Goal: Task Accomplishment & Management: Complete application form

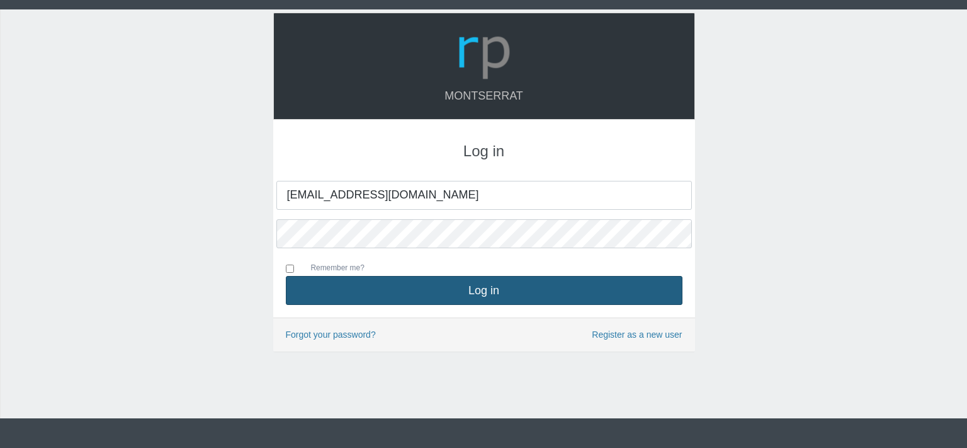
click at [466, 291] on button "Log in" at bounding box center [484, 290] width 397 height 29
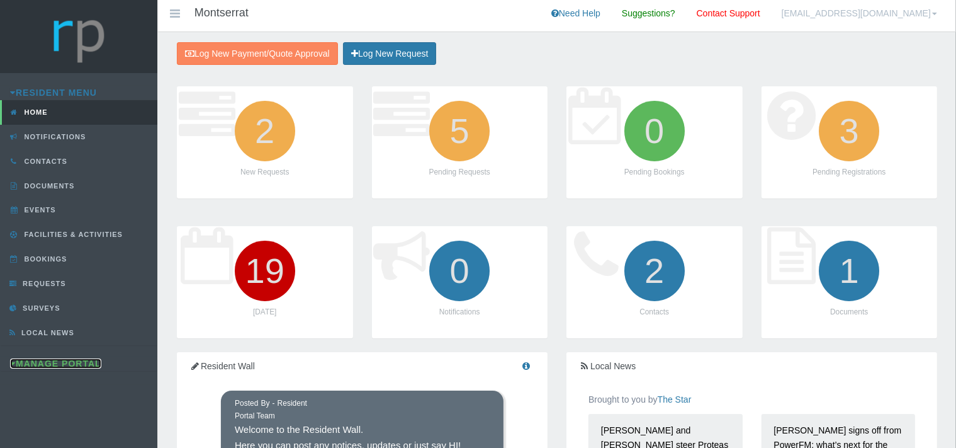
click at [74, 361] on link "Manage Portal" at bounding box center [55, 363] width 91 height 10
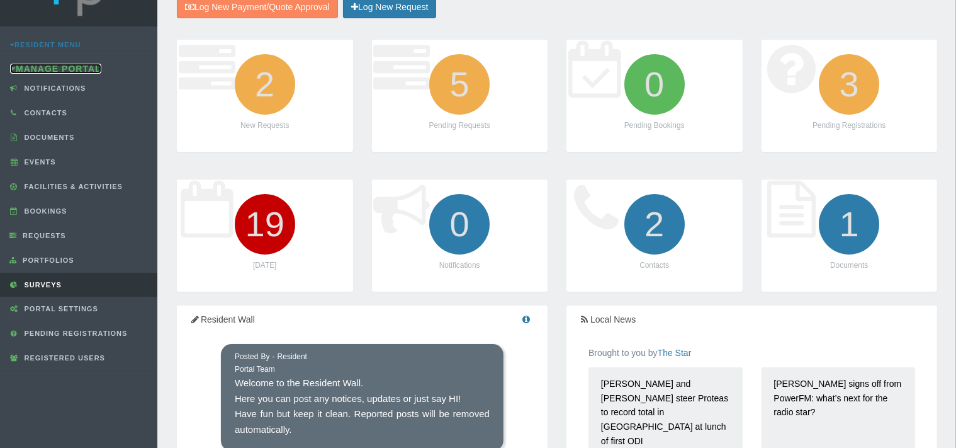
scroll to position [66, 0]
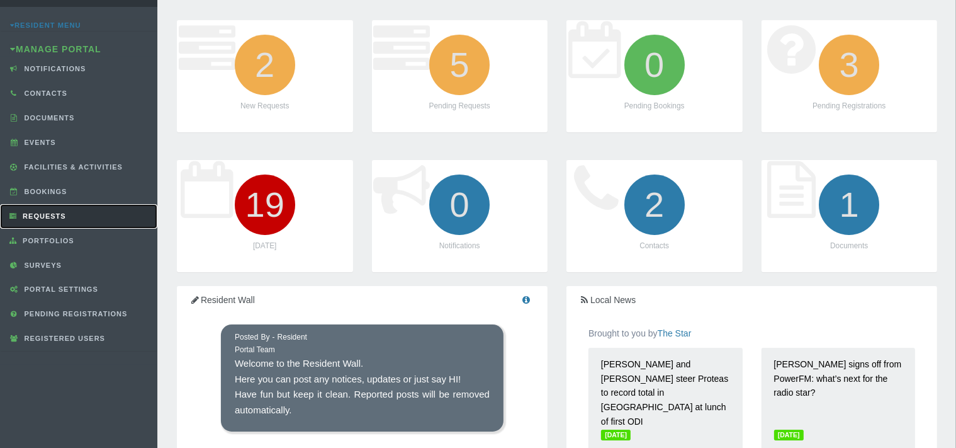
click at [57, 209] on link "Requests" at bounding box center [78, 216] width 157 height 25
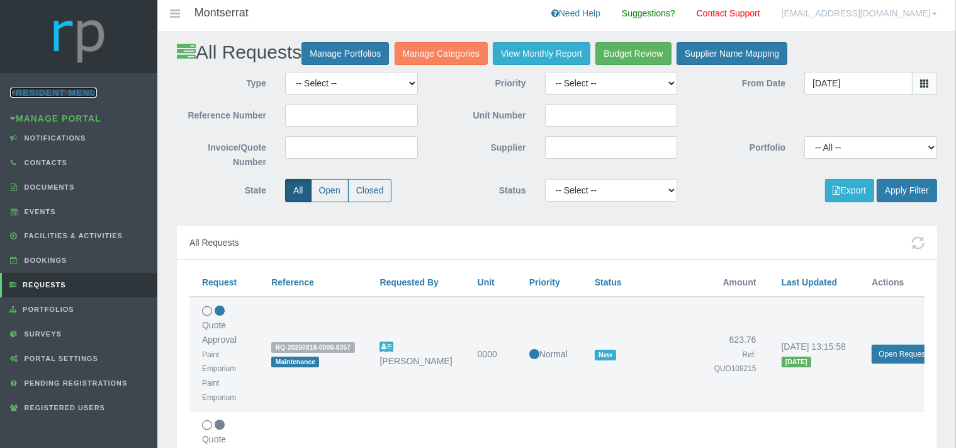
click at [74, 94] on link "Resident Menu" at bounding box center [53, 92] width 87 height 10
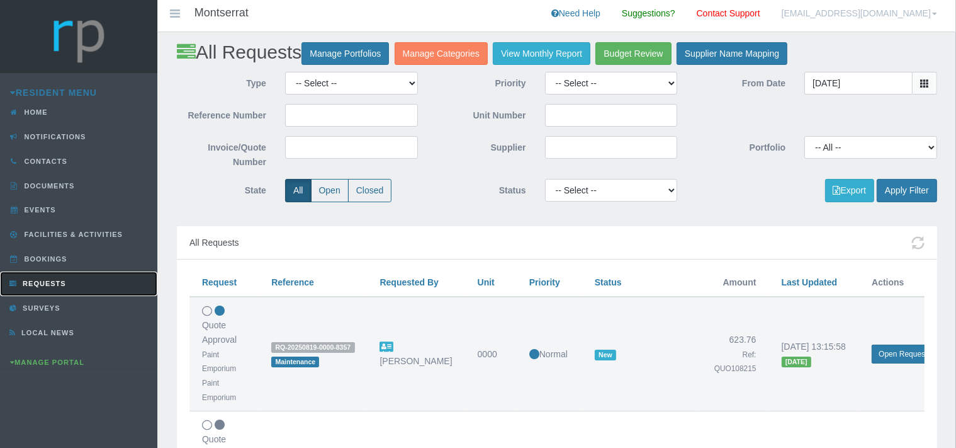
click at [47, 283] on span "Requests" at bounding box center [43, 283] width 47 height 8
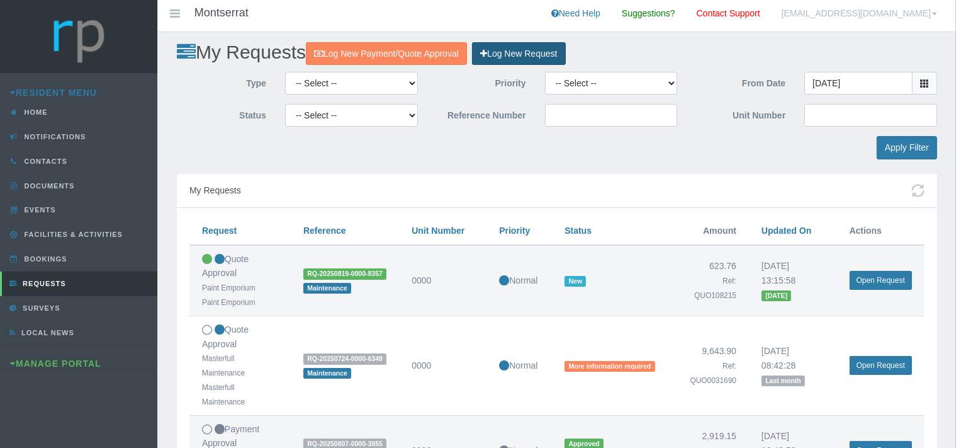
click at [540, 54] on link "Log New Request" at bounding box center [518, 53] width 93 height 23
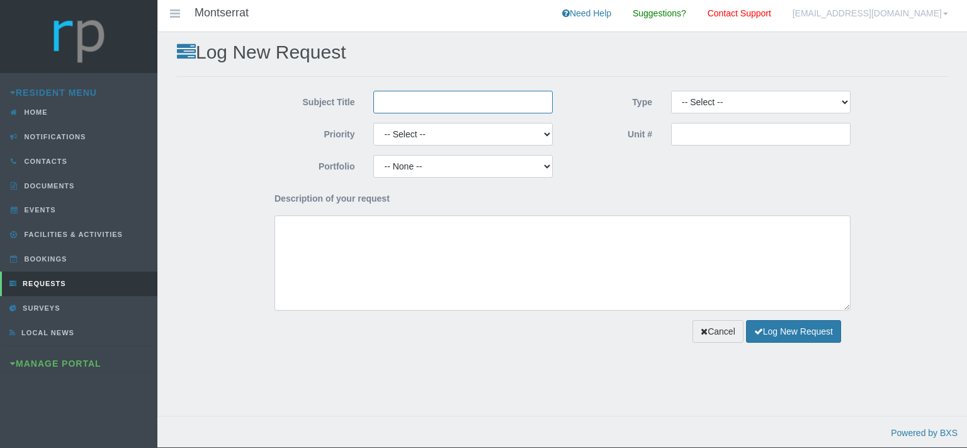
click at [414, 104] on input "Subject Title" at bounding box center [462, 102] width 179 height 23
type input "Mastefull Maintenance"
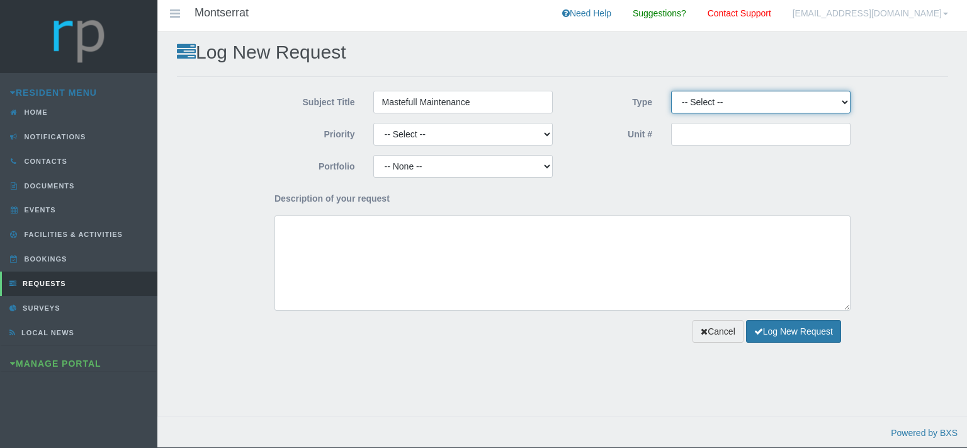
click at [671, 91] on select "-- Select -- Complaint Compliment Enquiry Request for maintenance Other (not li…" at bounding box center [760, 102] width 179 height 23
click option "Quote Approval" at bounding box center [0, 0] width 0 height 0
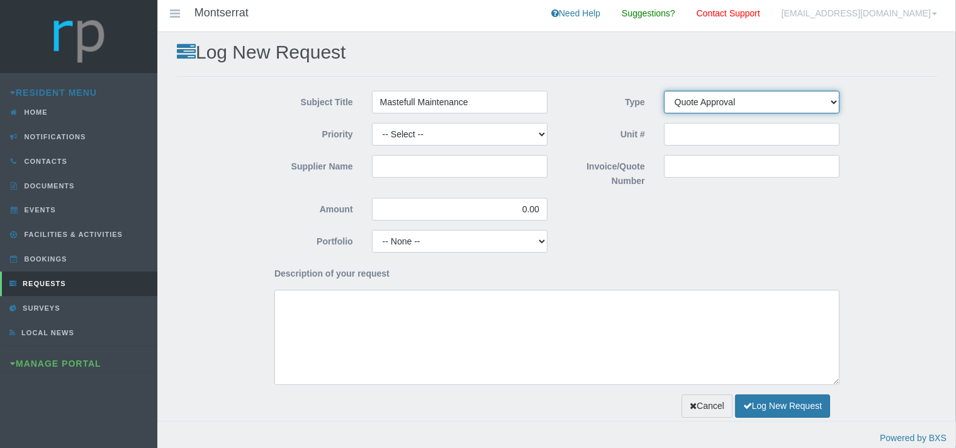
click at [664, 91] on select "-- Select -- Complaint Compliment Enquiry Request for maintenance Other (not li…" at bounding box center [752, 102] width 176 height 23
select select "PAYMENT"
click option "Payment Approval" at bounding box center [0, 0] width 0 height 0
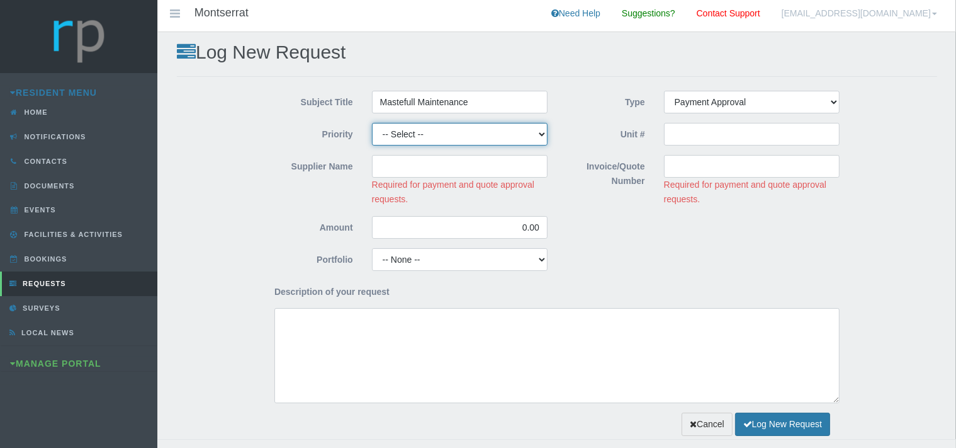
click at [372, 123] on select "-- Select -- High Low Normal" at bounding box center [460, 134] width 176 height 23
select select "MEDIUM"
click option "Normal" at bounding box center [0, 0] width 0 height 0
click at [436, 167] on input "Supplier Name" at bounding box center [460, 166] width 176 height 23
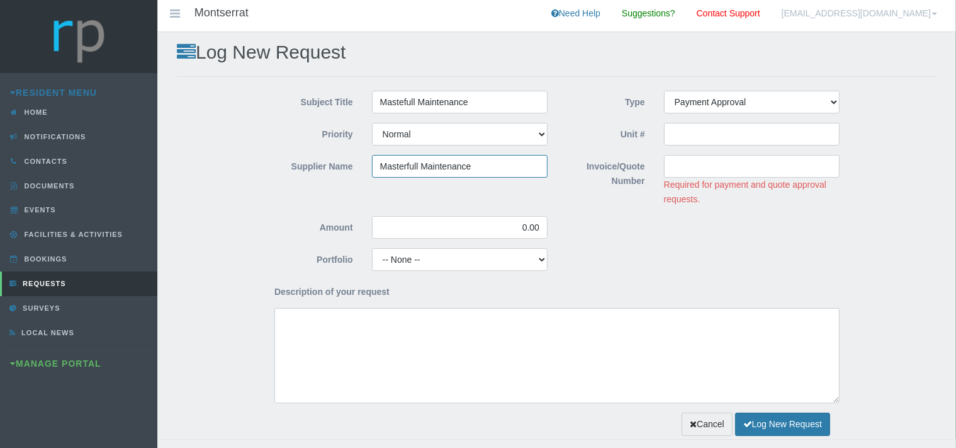
type input "Masterfull Maintenance"
click at [690, 167] on input "Invoice/Quote Number" at bounding box center [752, 166] width 176 height 23
paste input "INV0050486"
type input "INV0050486"
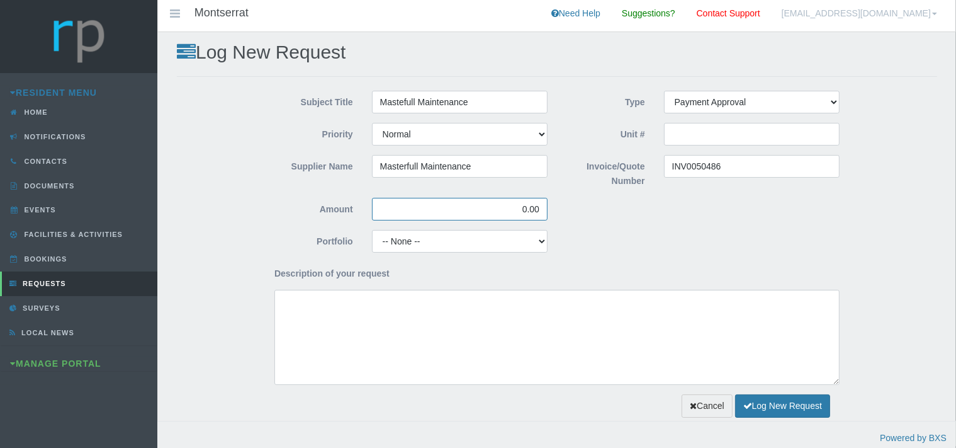
click at [542, 227] on div "Amount 0.00" at bounding box center [411, 214] width 292 height 32
drag, startPoint x: 540, startPoint y: 206, endPoint x: 517, endPoint y: 212, distance: 24.0
click at [517, 212] on input "0.00" at bounding box center [460, 209] width 176 height 23
type input "4,628.75"
click at [372, 230] on select "-- None -- Aesthetics Chairperson Communication Compliance / Rules and Regulati…" at bounding box center [460, 241] width 176 height 23
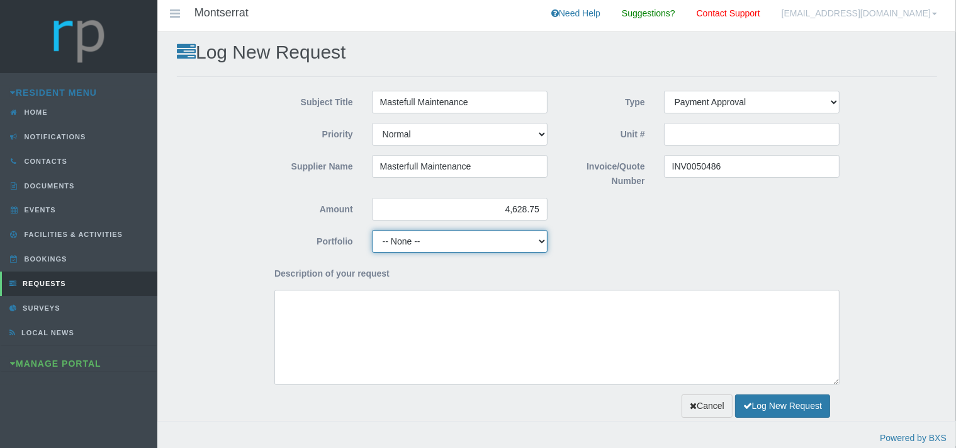
select select "MAINT"
click option "Maintenance" at bounding box center [0, 0] width 0 height 0
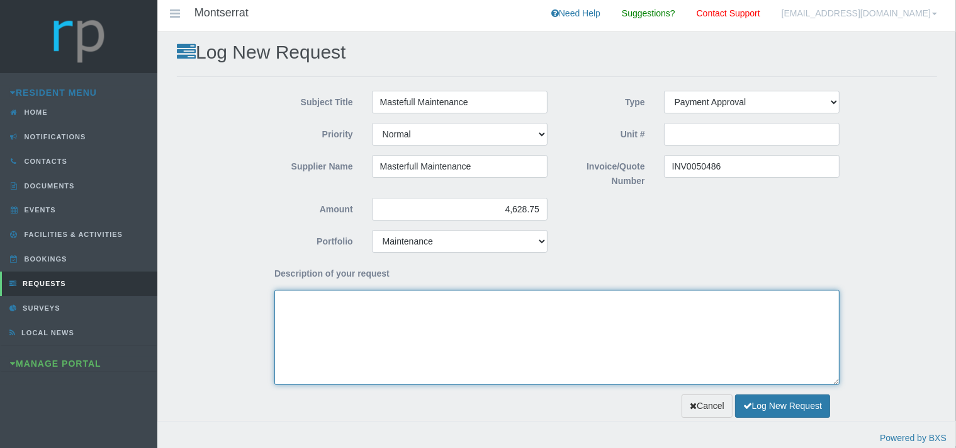
drag, startPoint x: 318, startPoint y: 337, endPoint x: 313, endPoint y: 332, distance: 6.7
click at [313, 332] on textarea "Description of your request" at bounding box center [556, 337] width 565 height 95
click at [524, 315] on textarea "Dear Trustees, We kindly request payment approval for the attached invoice." at bounding box center [556, 337] width 565 height 95
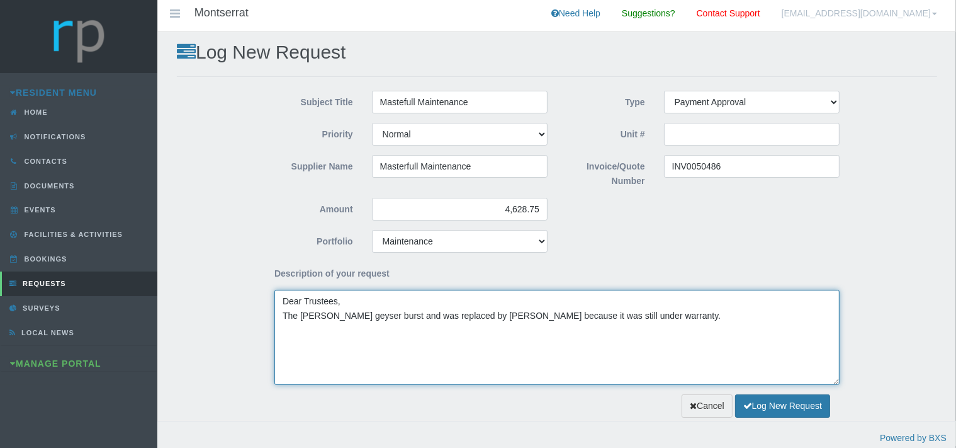
click at [644, 315] on textarea "Dear Trustees, The foreman's geyser burst and was replaced by Kwikot because it…" at bounding box center [556, 337] width 565 height 95
paste textarea "Removal and replacement of tiles and waterproofing after geyser installation. W…"
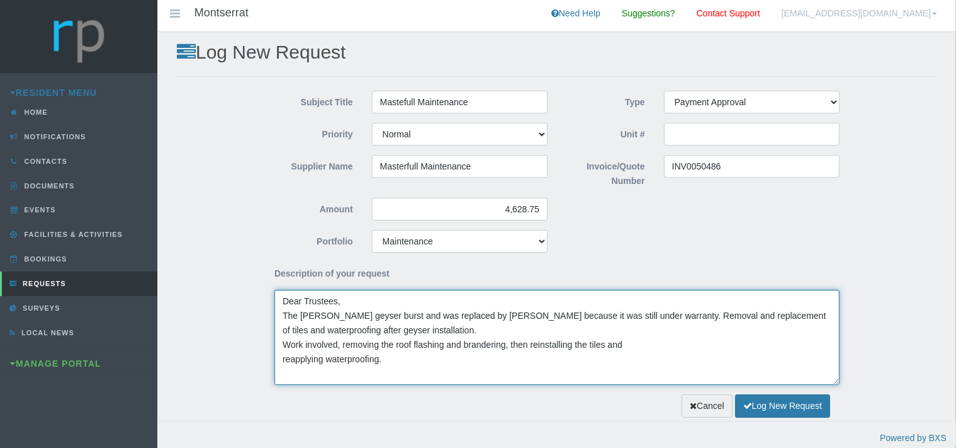
click at [643, 317] on textarea "Dear Trustees, The foreman's geyser burst and was replaced by Kwikot because it…" at bounding box center [556, 337] width 565 height 95
click at [283, 330] on textarea "Dear Trustees, The foreman's geyser burst and was replaced by Kwikot because it…" at bounding box center [556, 337] width 565 height 95
click at [281, 345] on textarea "Dear Trustees, The foreman's geyser burst and was replaced by Kwikot because it…" at bounding box center [556, 337] width 565 height 95
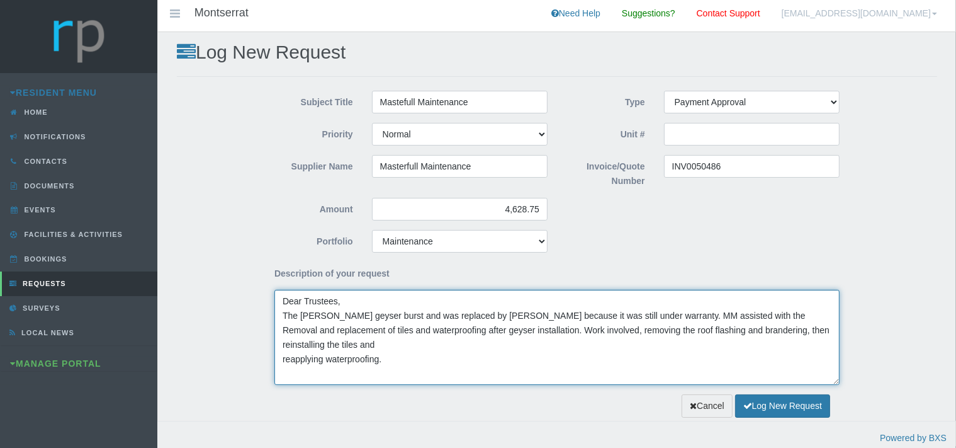
click at [695, 317] on textarea "Dear Trustees, The foreman's geyser burst and was replaced by Kwikot because it…" at bounding box center [556, 337] width 565 height 95
click at [759, 316] on textarea "Dear Trustees, The foreman's geyser burst and was replaced by Kwikot because it…" at bounding box center [556, 337] width 565 height 95
click at [588, 333] on textarea "Dear Trustees, The foreman's geyser burst and was replaced by Kwikot because it…" at bounding box center [556, 337] width 565 height 95
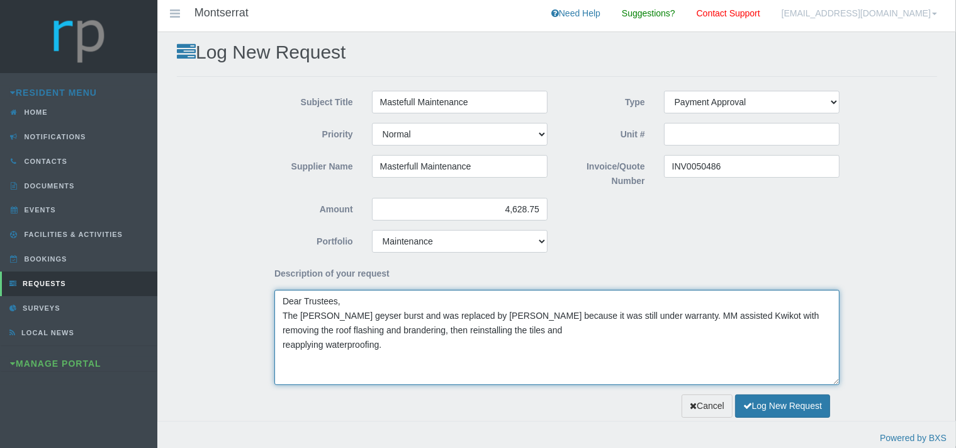
click at [283, 344] on textarea "Dear Trustees, The foreman's geyser burst and was replaced by Kwikot because it…" at bounding box center [556, 337] width 565 height 95
click at [597, 333] on textarea "Dear Trustees, The foreman's geyser burst and was replaced by Kwikot because it…" at bounding box center [556, 337] width 565 height 95
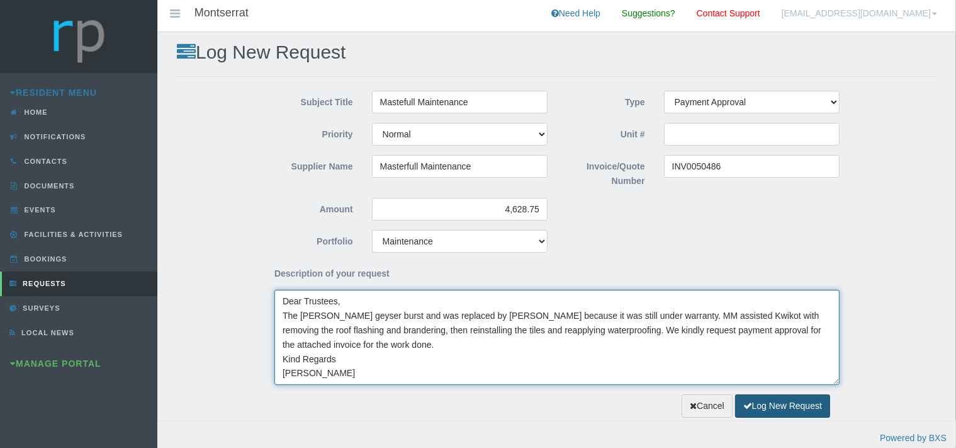
type textarea "Dear Trustees, The [PERSON_NAME] geyser burst and was replaced by [PERSON_NAME]…"
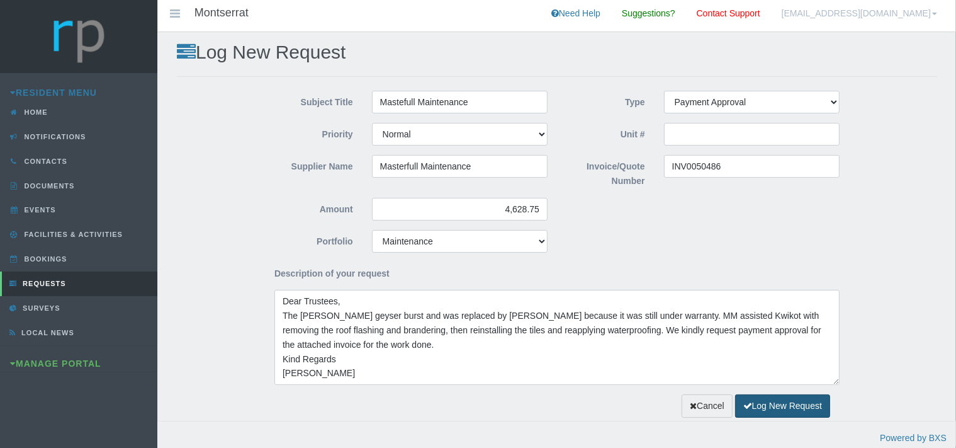
click at [758, 404] on button "Log New Request" at bounding box center [782, 405] width 95 height 23
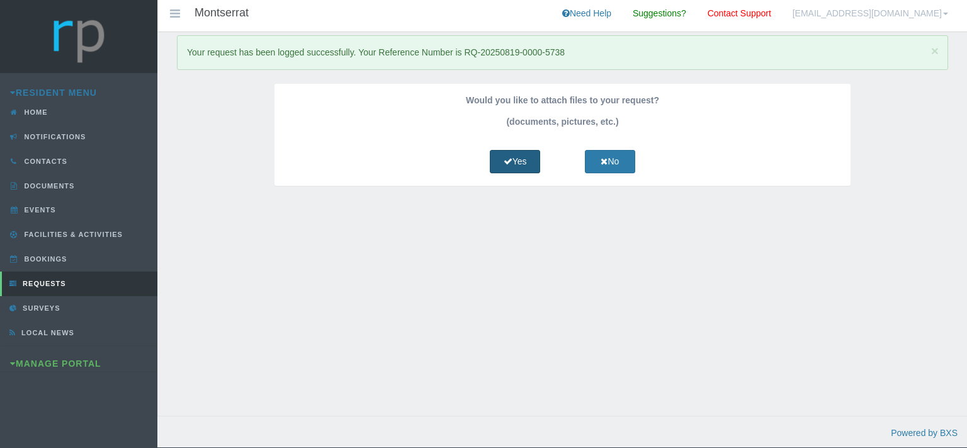
click at [511, 157] on icon at bounding box center [508, 161] width 9 height 9
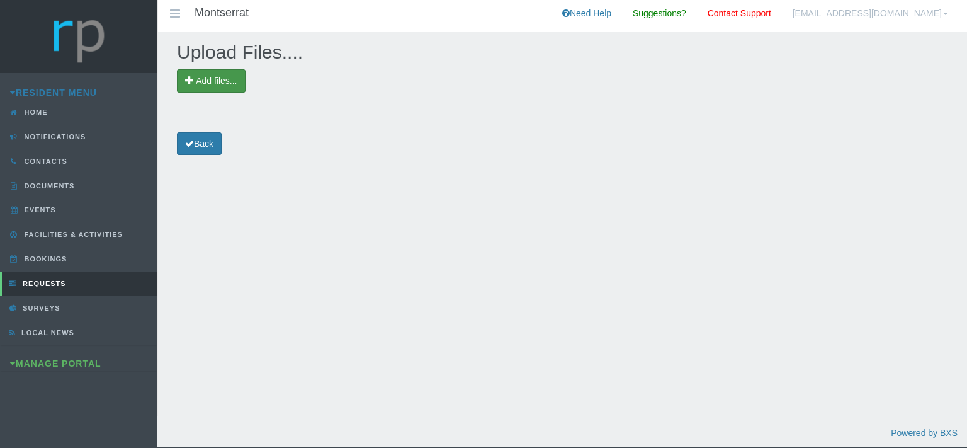
click at [234, 79] on span "Add files..." at bounding box center [216, 81] width 41 height 10
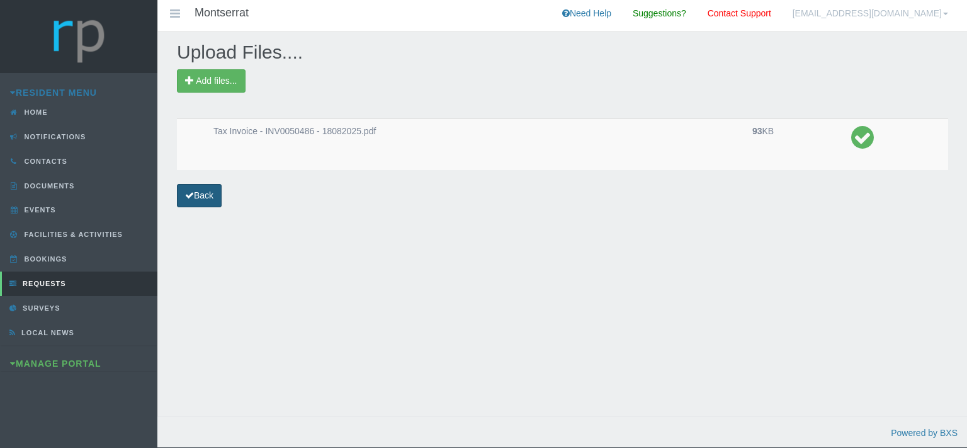
click at [207, 189] on link "Back" at bounding box center [199, 195] width 45 height 23
